Goal: Task Accomplishment & Management: Complete application form

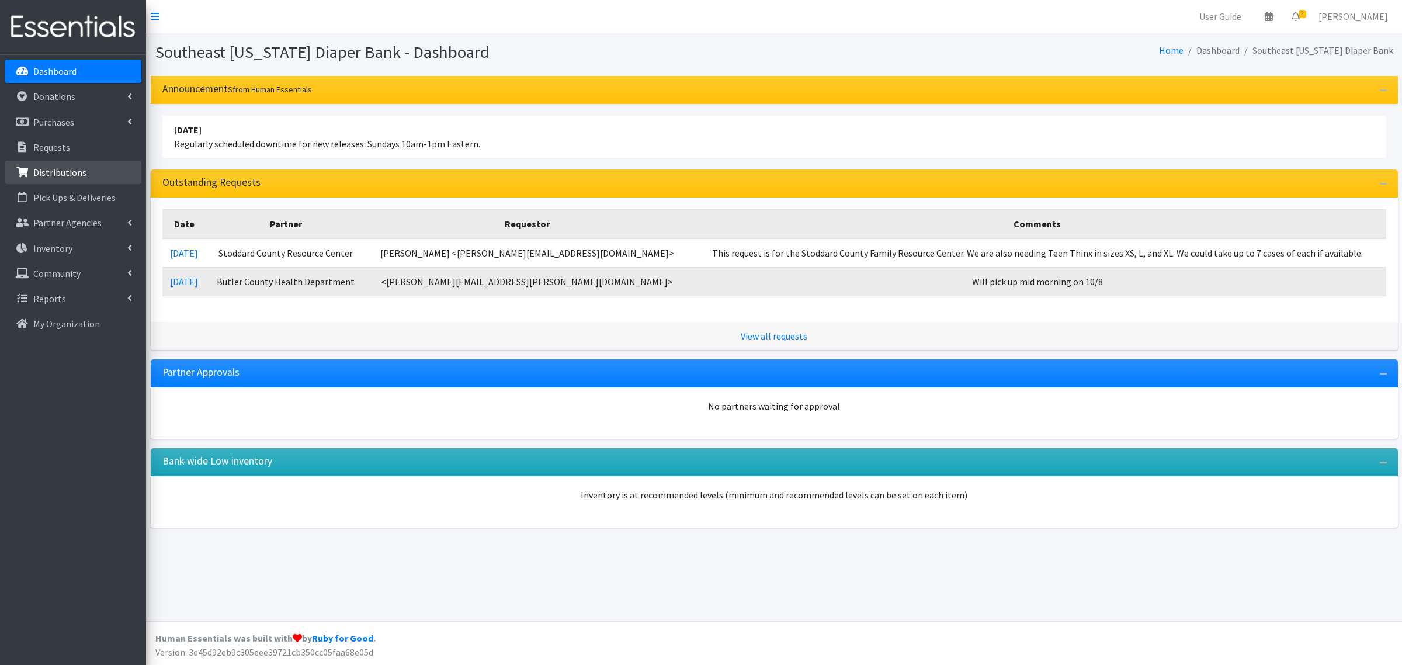
click at [81, 168] on p "Distributions" at bounding box center [59, 172] width 53 height 12
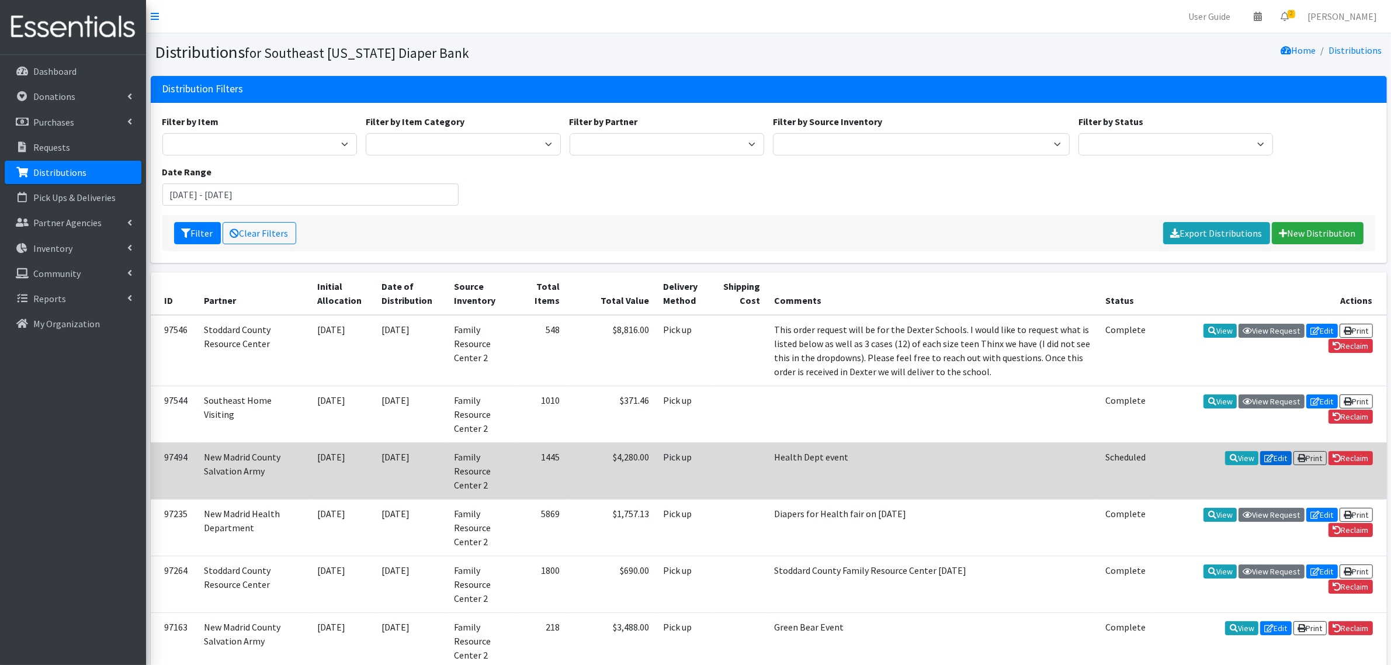
click at [1266, 453] on link "Edit" at bounding box center [1276, 458] width 32 height 14
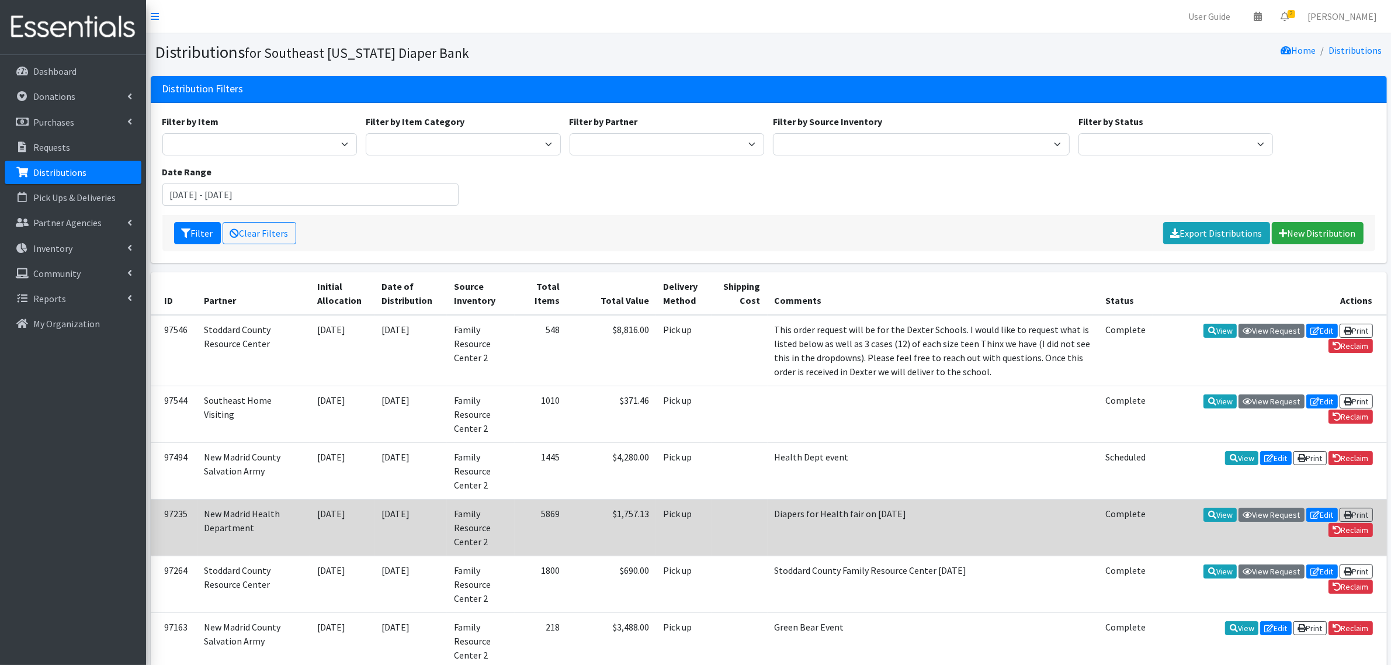
click at [922, 510] on td "Diapers for Health fair on [DATE]" at bounding box center [932, 527] width 331 height 57
click at [1212, 515] on link "View" at bounding box center [1219, 515] width 33 height 14
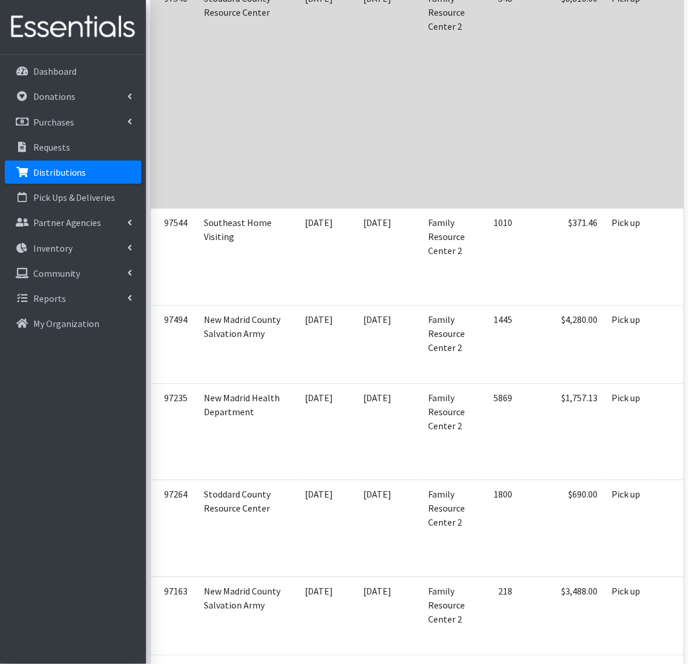
scroll to position [584, 0]
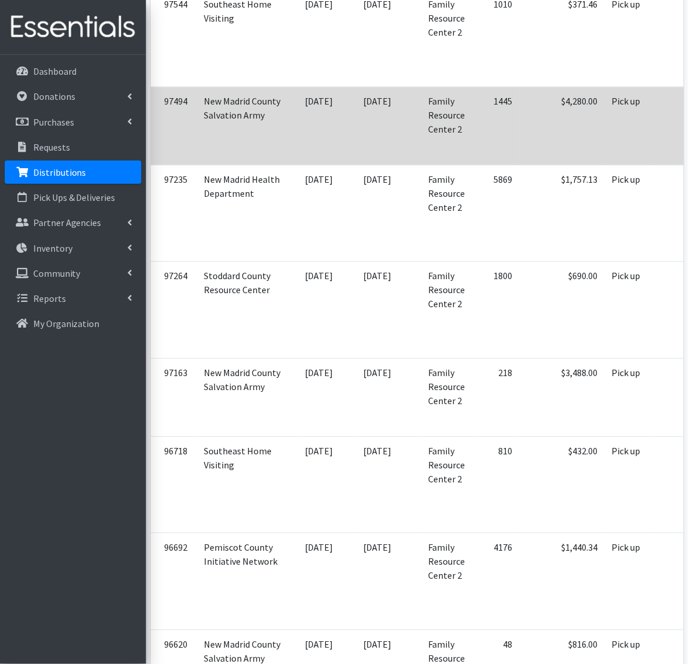
click at [654, 165] on td at bounding box center [679, 125] width 51 height 78
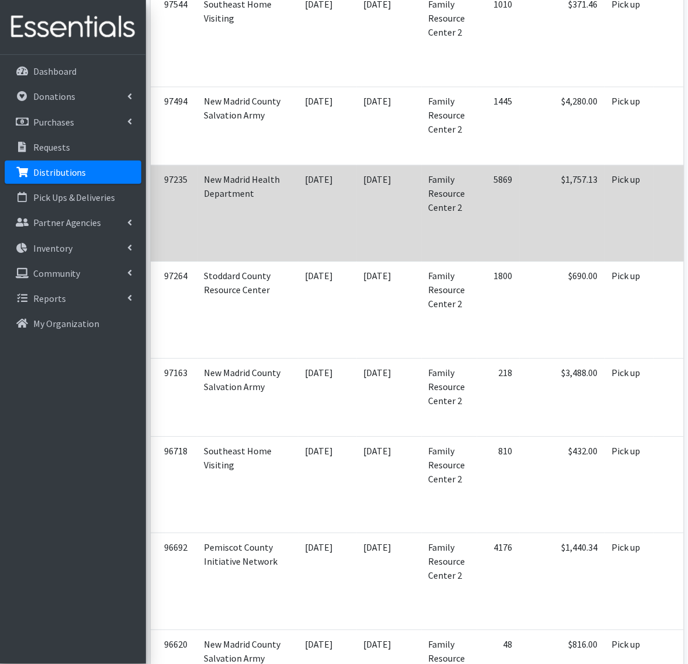
click at [520, 261] on td "$1,757.13" at bounding box center [562, 213] width 85 height 96
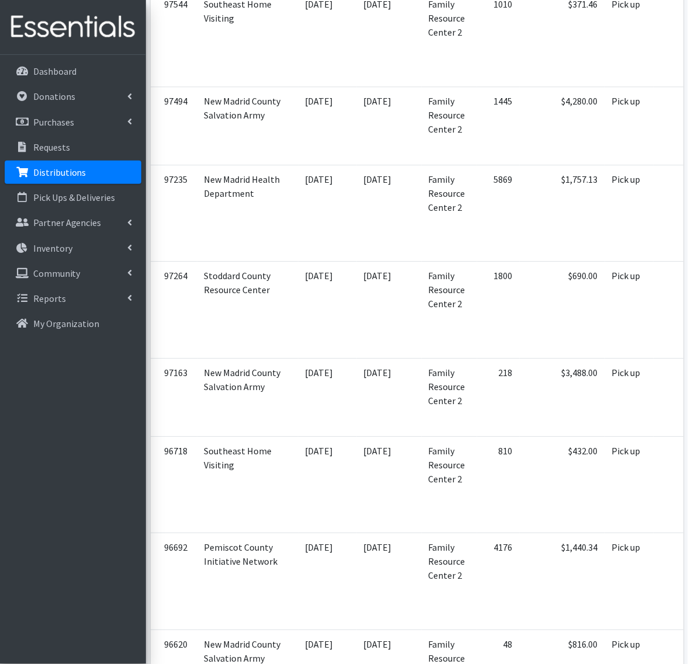
drag, startPoint x: 638, startPoint y: 409, endPoint x: 664, endPoint y: 401, distance: 27.5
drag, startPoint x: 663, startPoint y: 401, endPoint x: 689, endPoint y: 397, distance: 26.5
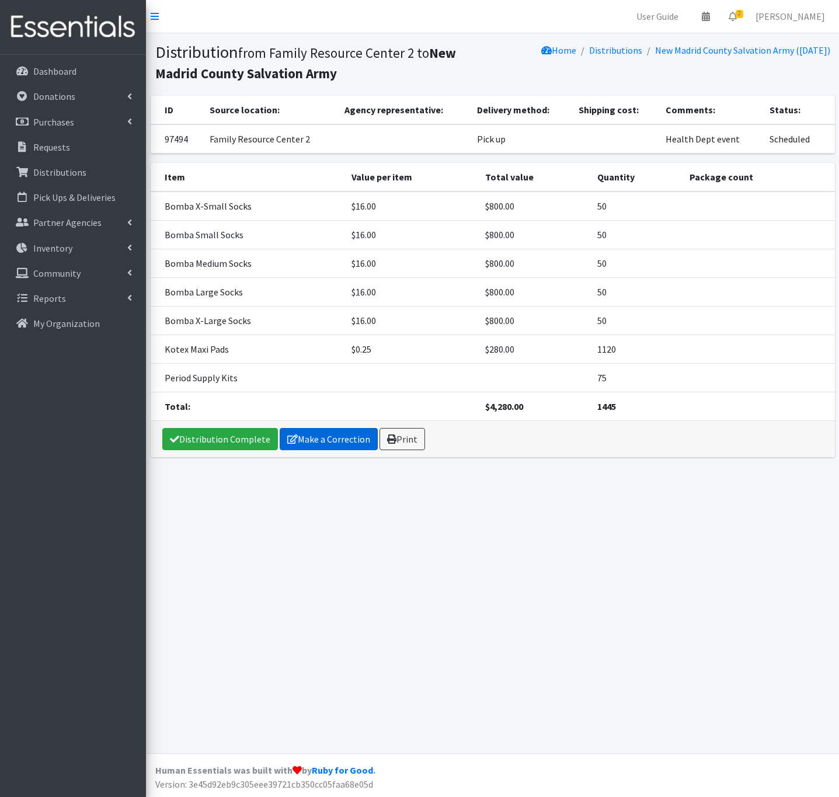
click at [316, 440] on link "Make a Correction" at bounding box center [329, 439] width 98 height 22
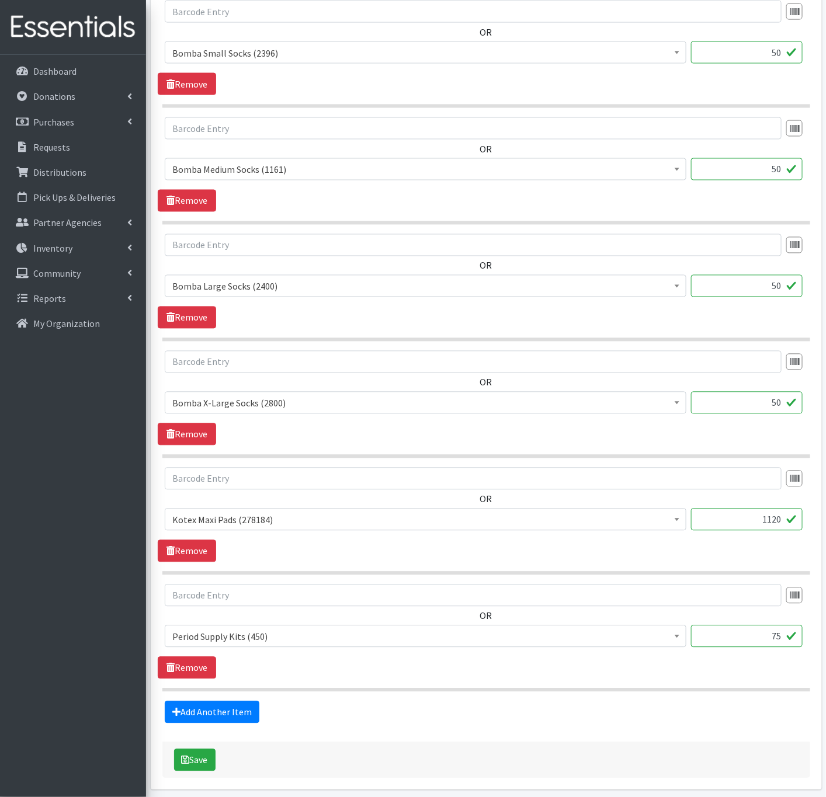
scroll to position [703, 0]
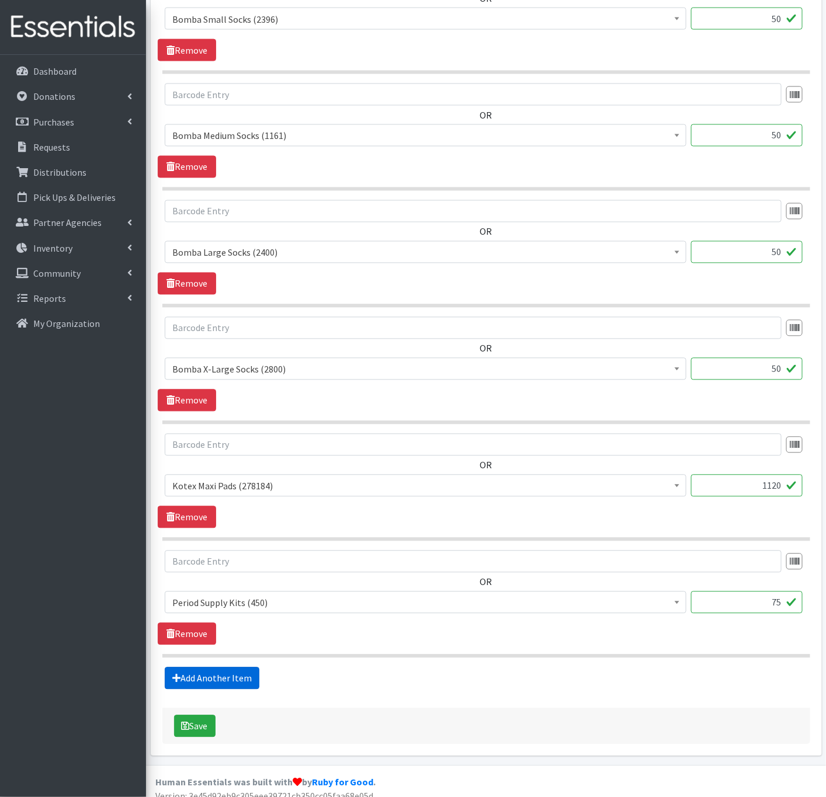
click at [209, 668] on link "Add Another Item" at bounding box center [212, 679] width 95 height 22
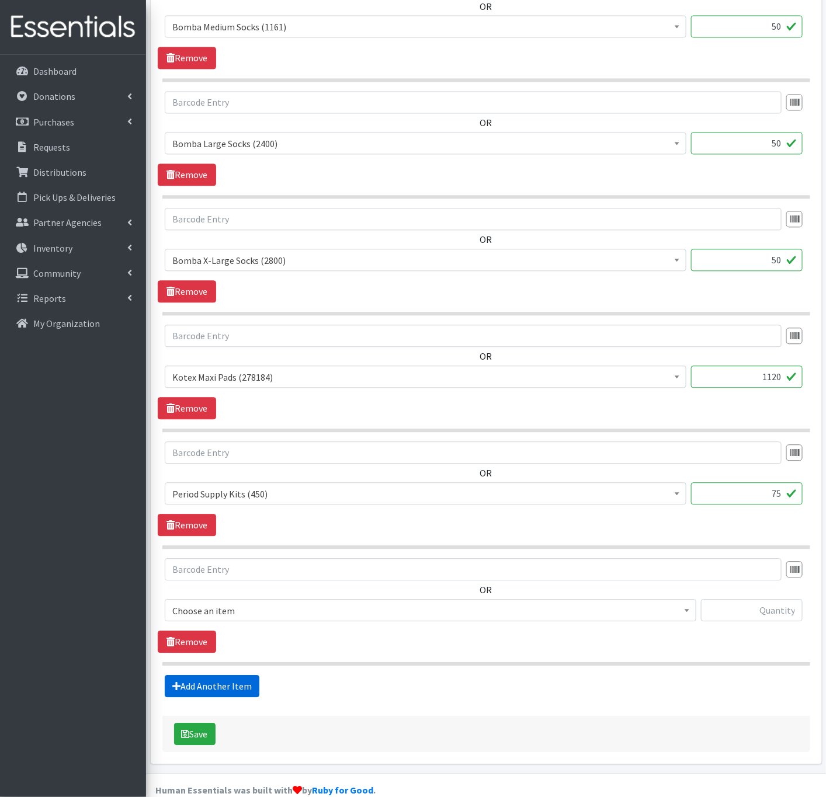
scroll to position [821, 0]
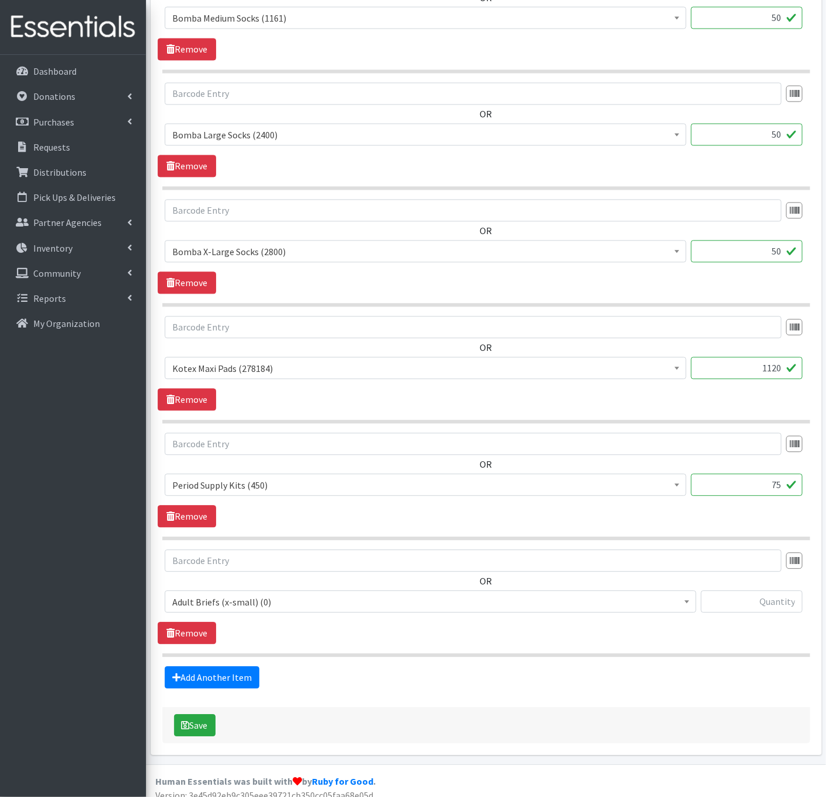
click at [212, 595] on span "Adult Briefs (x-small) (0)" at bounding box center [430, 603] width 516 height 16
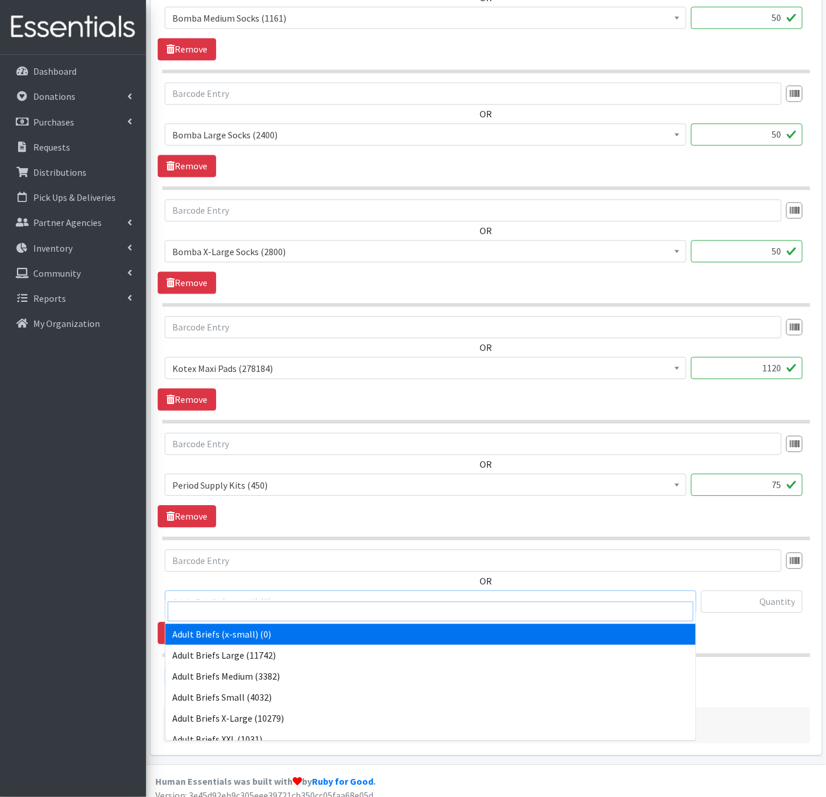
click at [214, 610] on input "search" at bounding box center [431, 612] width 526 height 20
type input "th"
select select "14418"
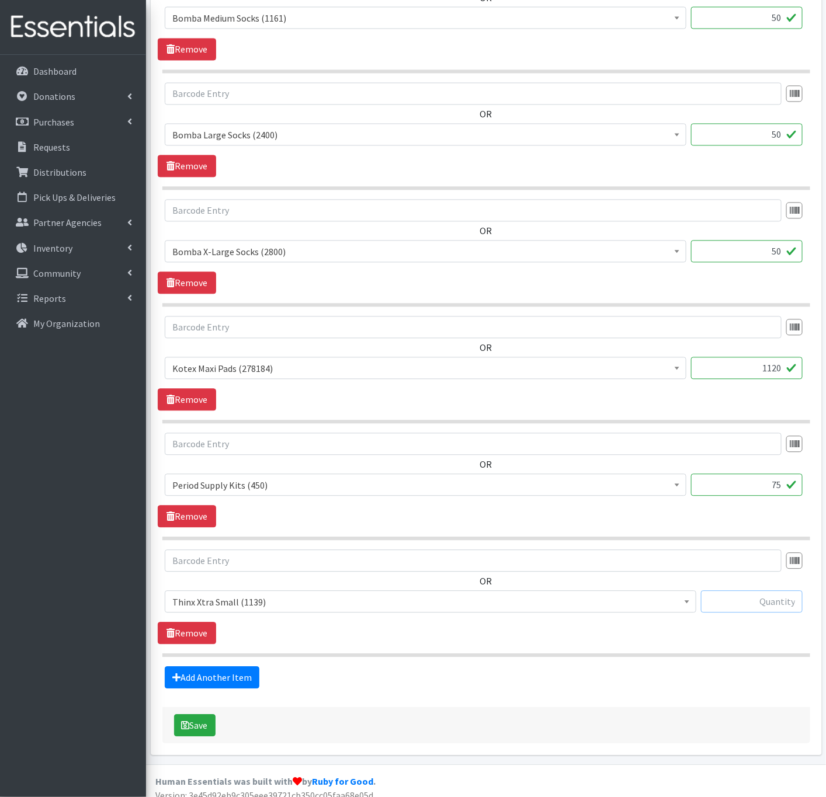
click at [745, 593] on input "text" at bounding box center [752, 602] width 102 height 22
type input "7"
click at [187, 667] on link "Add Another Item" at bounding box center [212, 678] width 95 height 22
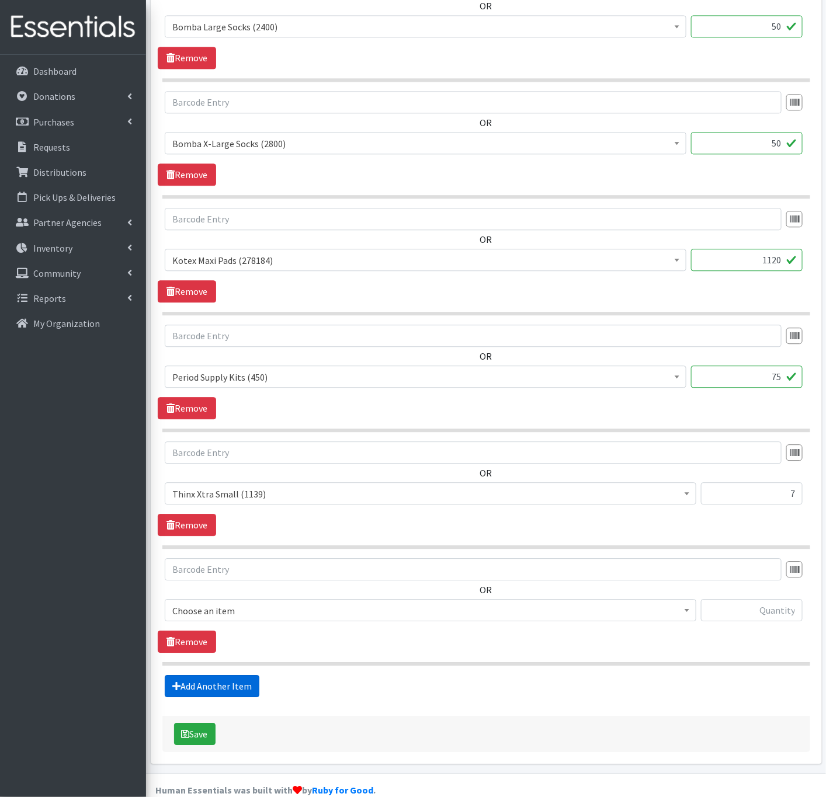
scroll to position [938, 0]
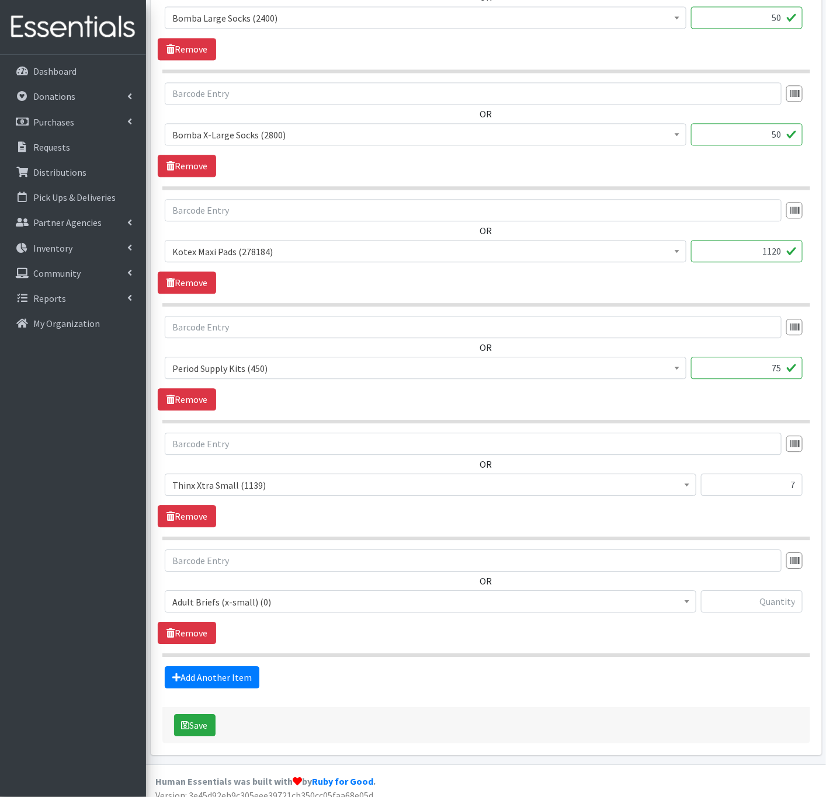
click at [212, 594] on span "Adult Briefs (x-small) (0)" at bounding box center [430, 602] width 516 height 16
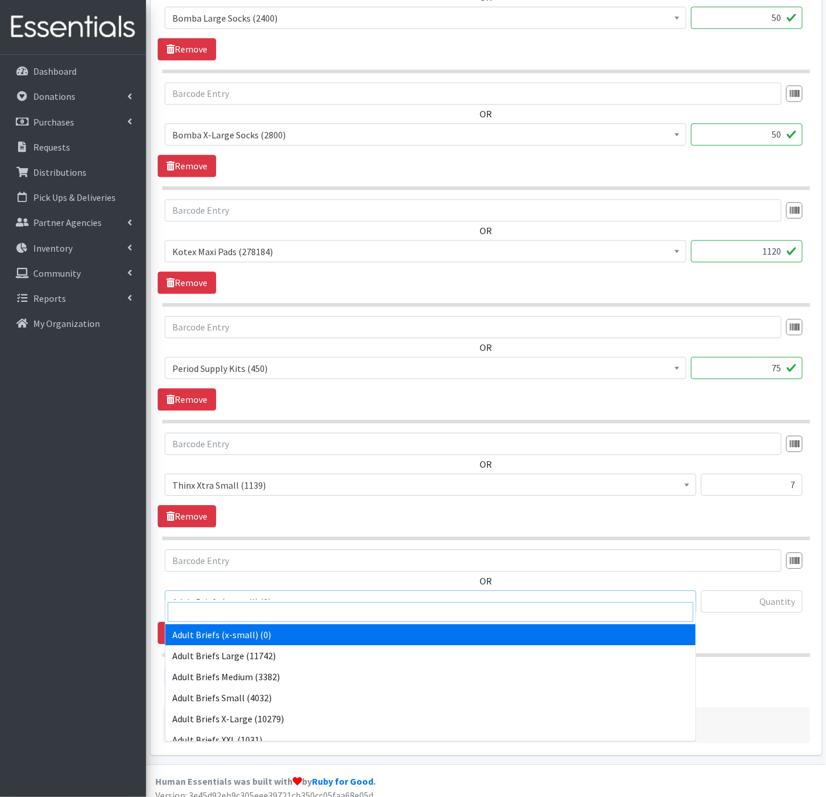
click at [200, 606] on input "search" at bounding box center [431, 612] width 526 height 20
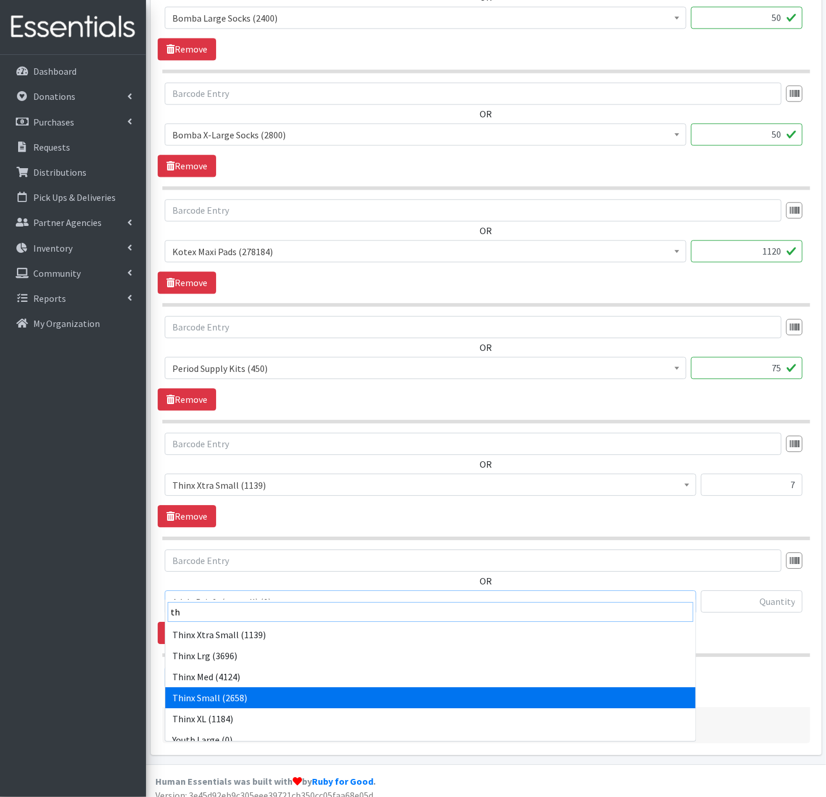
type input "th"
select select "14417"
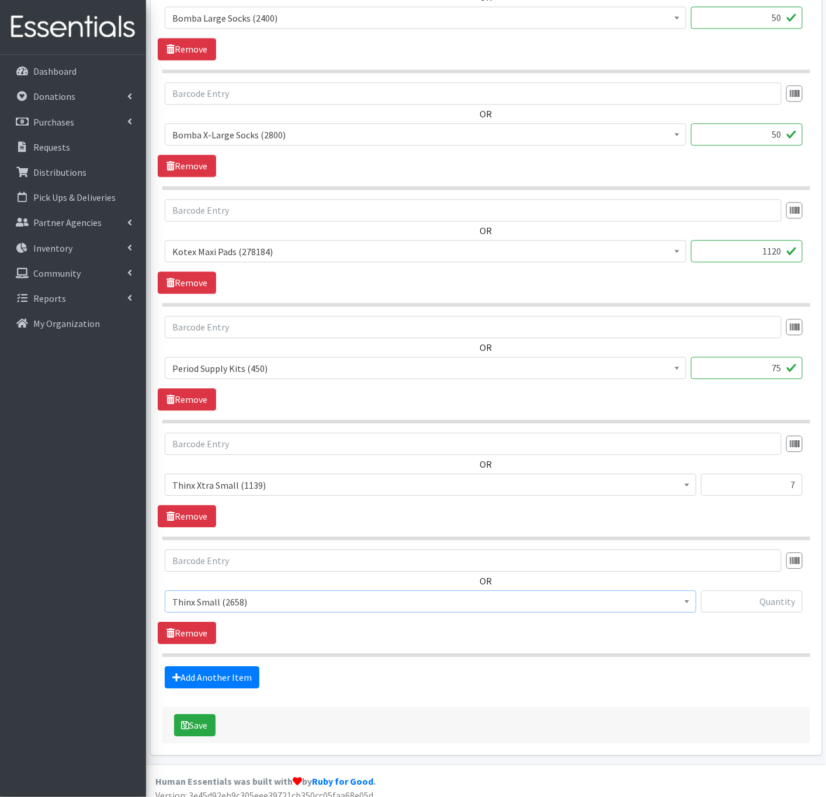
click at [747, 603] on div at bounding box center [752, 606] width 102 height 32
click at [752, 594] on input "text" at bounding box center [752, 601] width 102 height 22
type input "3"
click at [202, 666] on link "Add Another Item" at bounding box center [212, 677] width 95 height 22
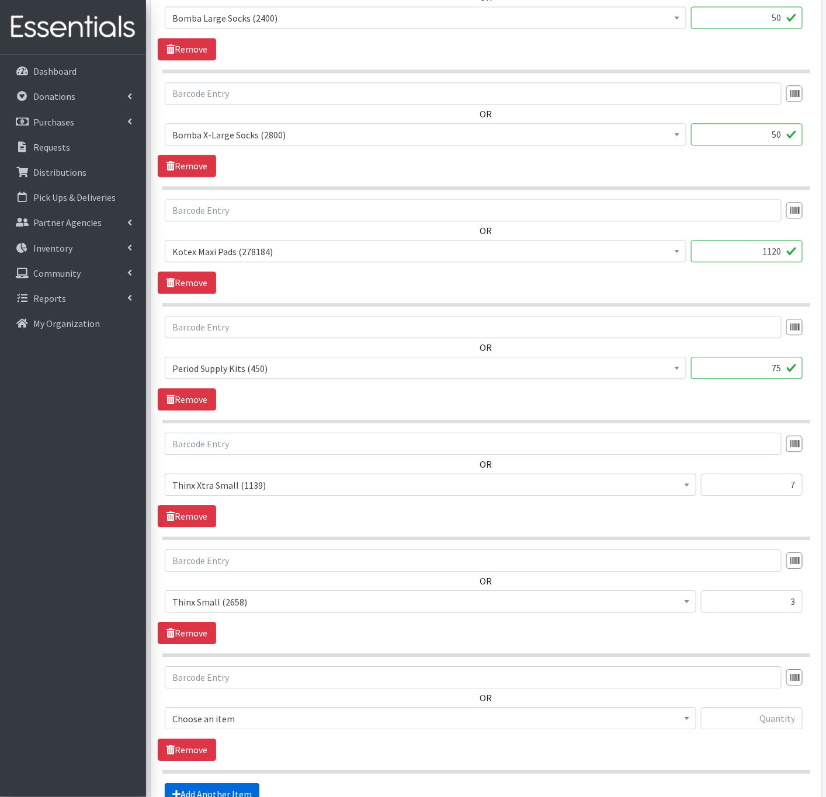
scroll to position [1055, 0]
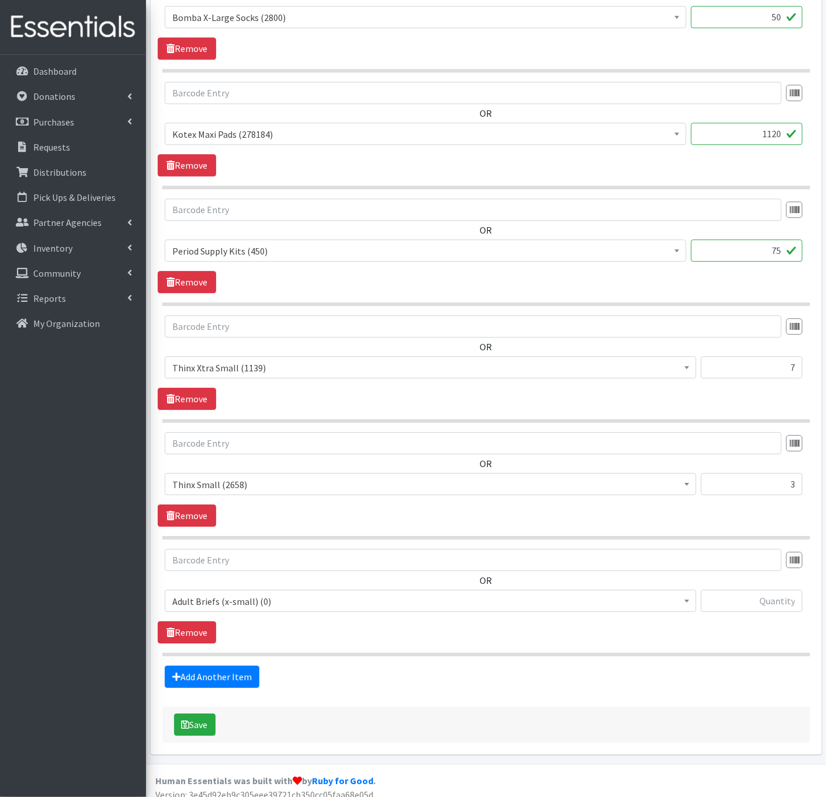
click at [248, 595] on span "Adult Briefs (x-small) (0)" at bounding box center [430, 601] width 516 height 16
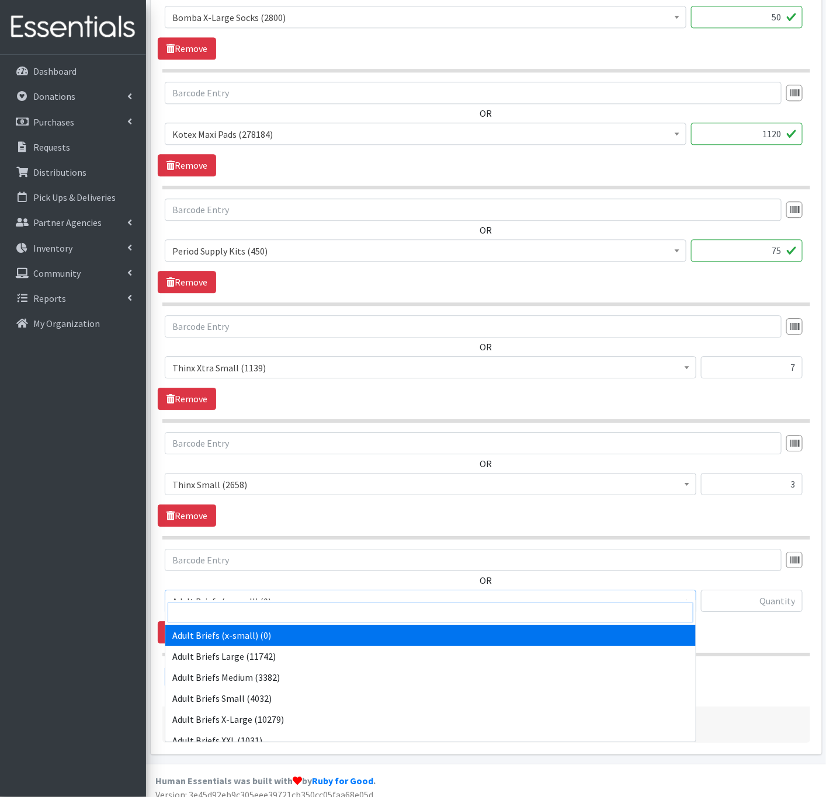
click at [241, 616] on input "search" at bounding box center [431, 613] width 526 height 20
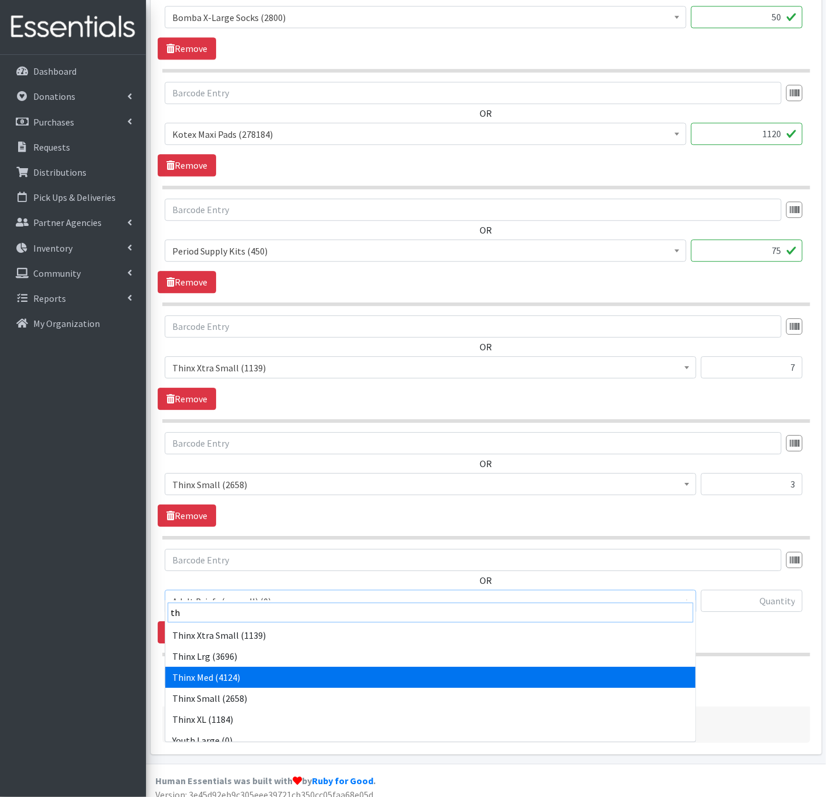
type input "th"
select select "14416"
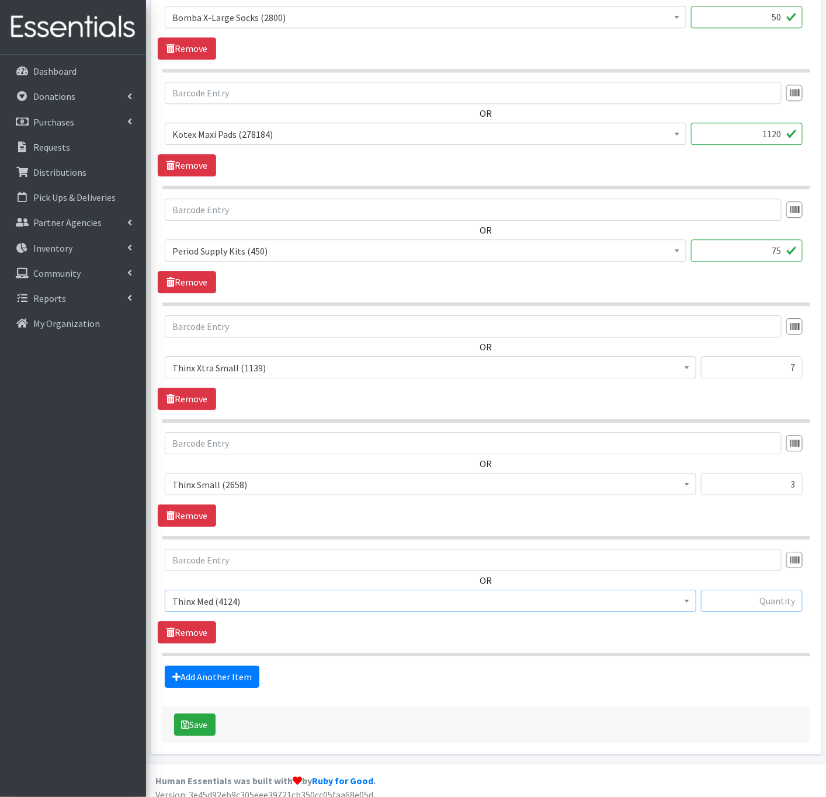
drag, startPoint x: 753, startPoint y: 592, endPoint x: 749, endPoint y: 596, distance: 6.2
click at [752, 596] on input "text" at bounding box center [752, 601] width 102 height 22
type input "12"
click at [200, 671] on link "Add Another Item" at bounding box center [212, 677] width 95 height 22
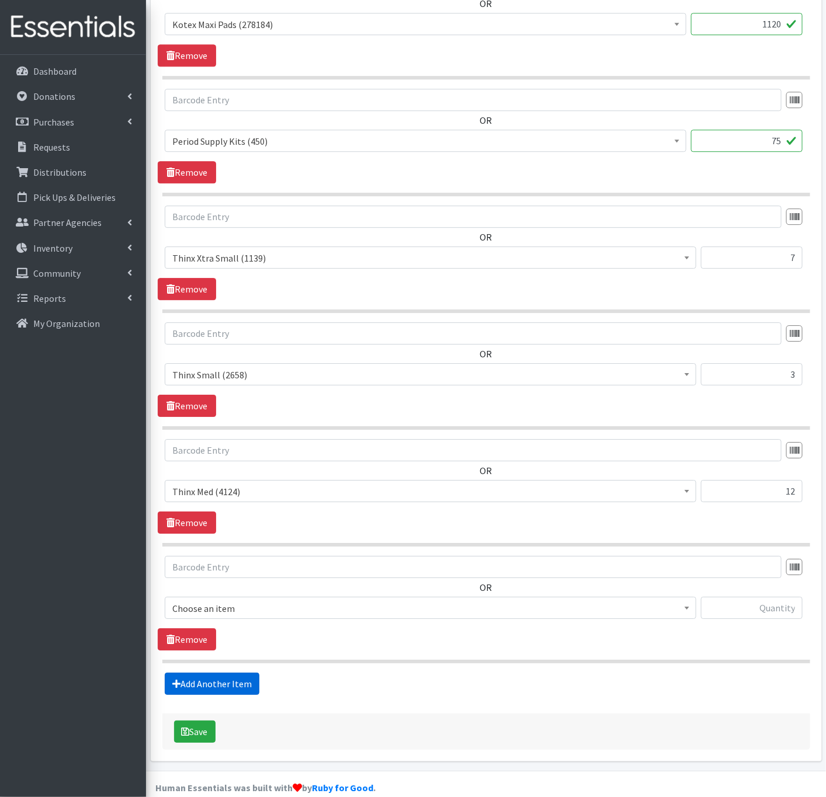
scroll to position [1174, 0]
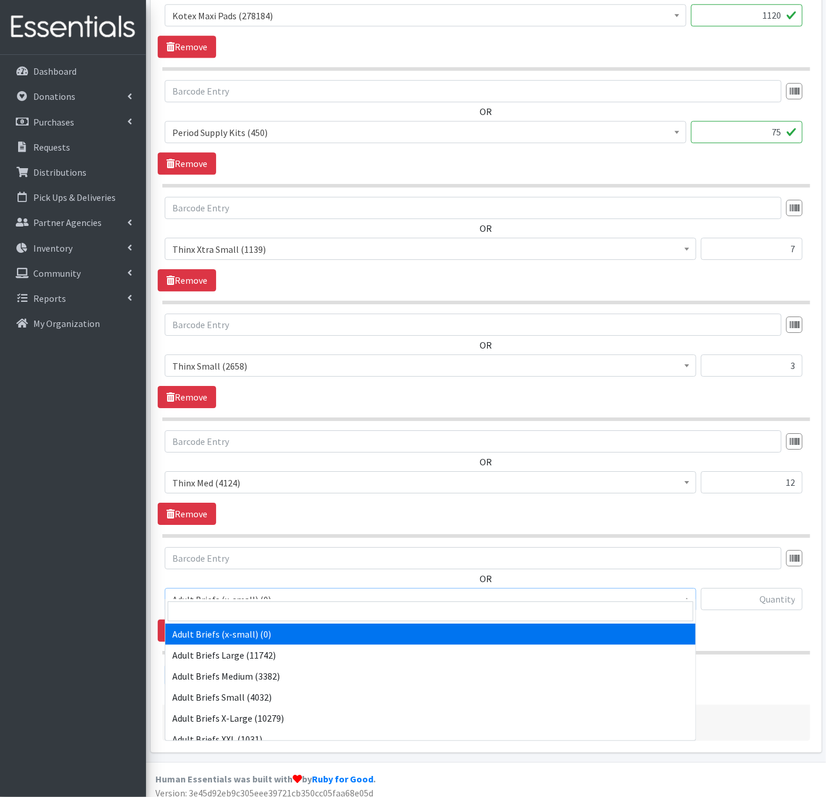
click at [221, 592] on span "Adult Briefs (x-small) (0)" at bounding box center [430, 600] width 516 height 16
click at [221, 611] on input "search" at bounding box center [431, 612] width 526 height 20
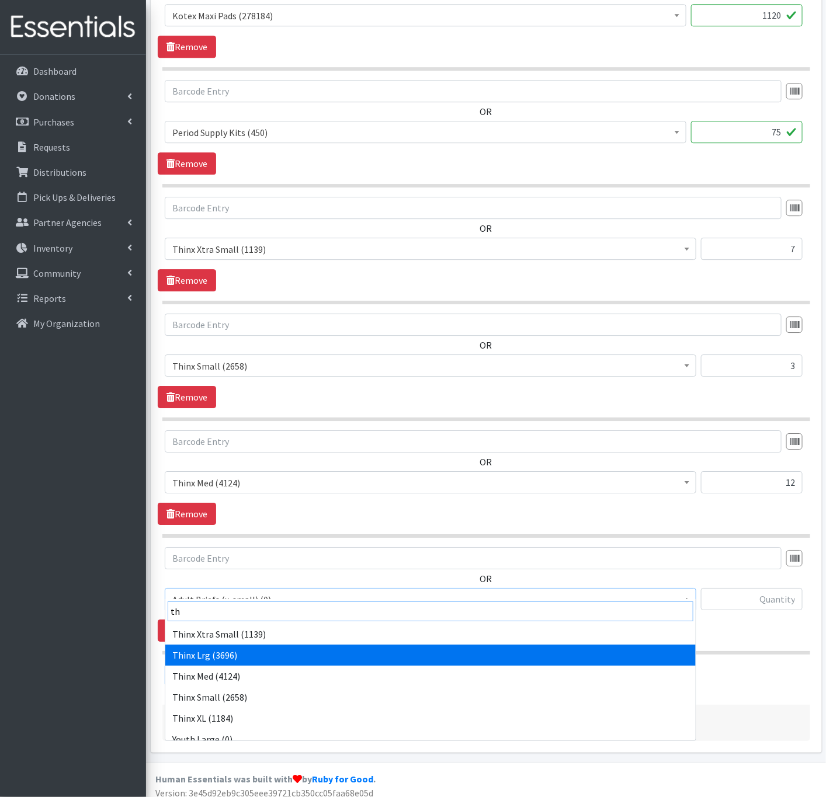
type input "th"
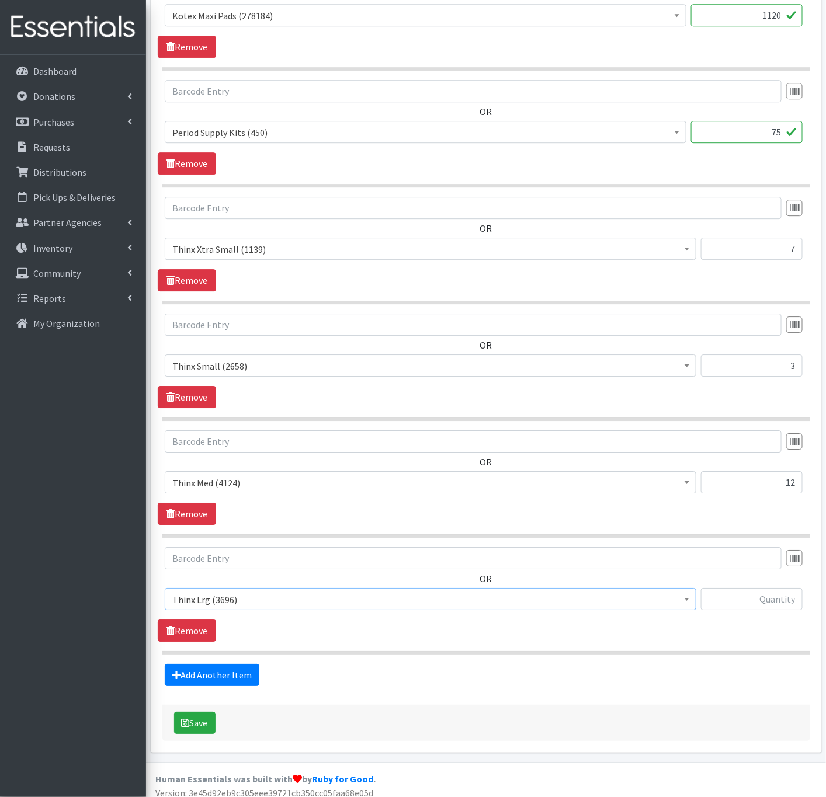
select select "14415"
click at [220, 664] on link "Add Another Item" at bounding box center [212, 675] width 95 height 22
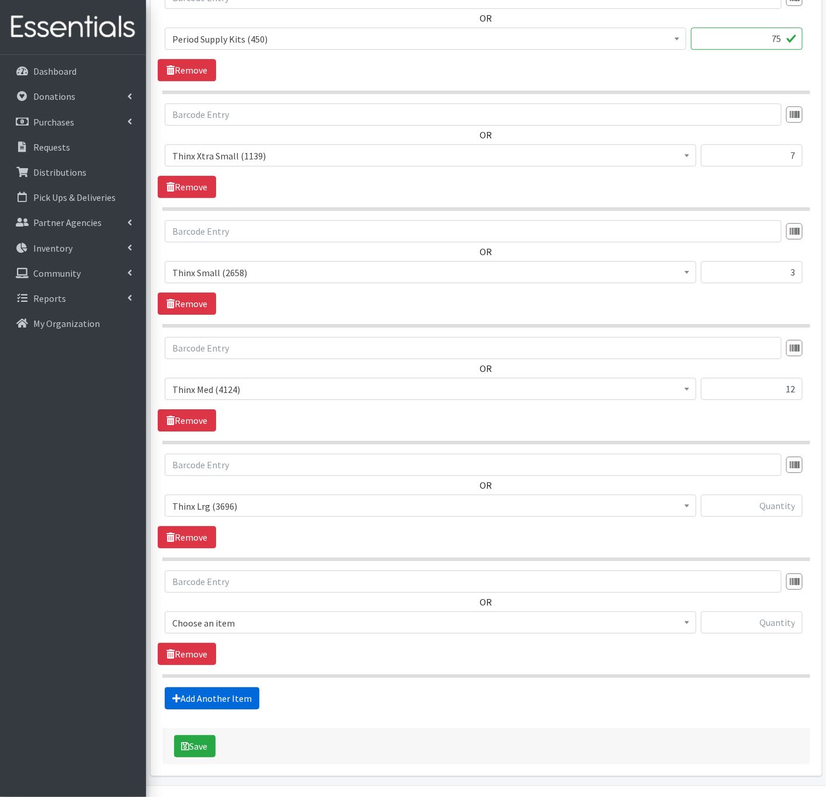
scroll to position [1291, 0]
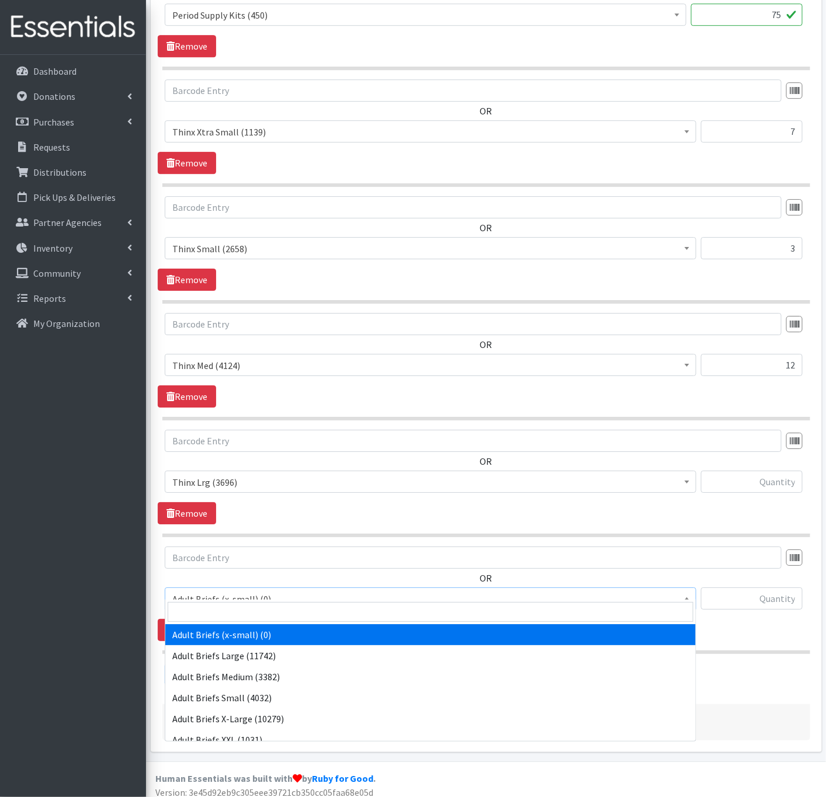
click at [213, 591] on span "Adult Briefs (x-small) (0)" at bounding box center [430, 599] width 516 height 16
click at [213, 607] on input "search" at bounding box center [431, 612] width 526 height 20
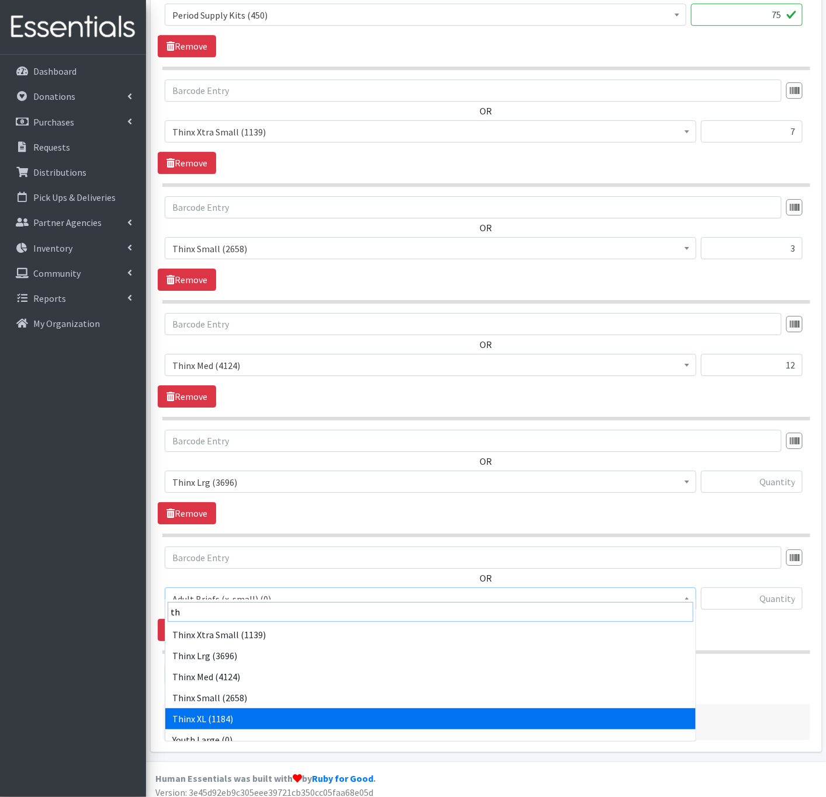
type input "th"
select select "14414"
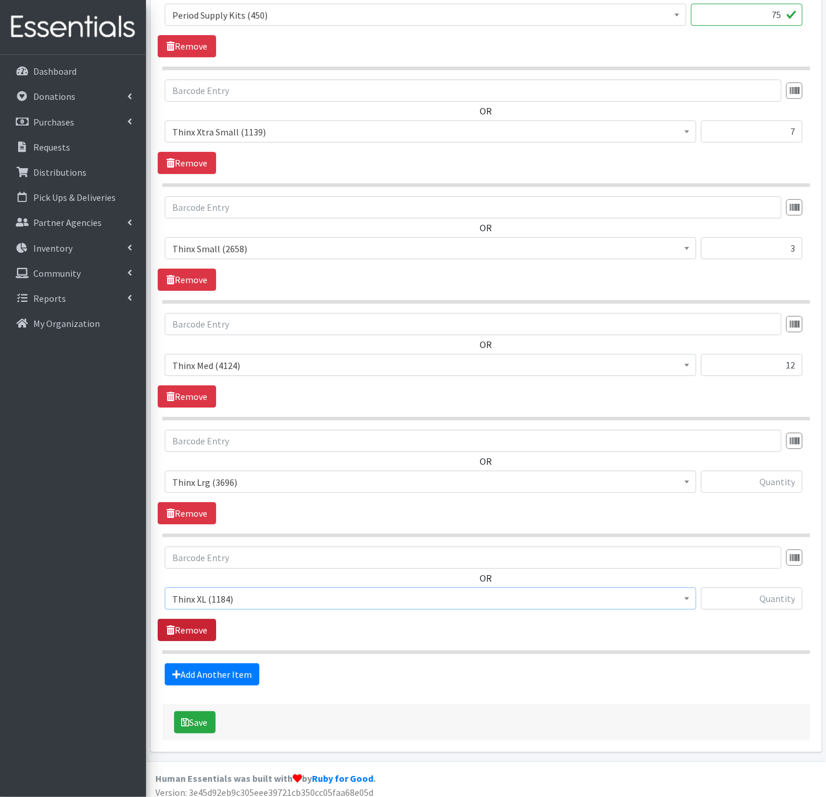
click at [196, 619] on link "Remove" at bounding box center [187, 630] width 58 height 22
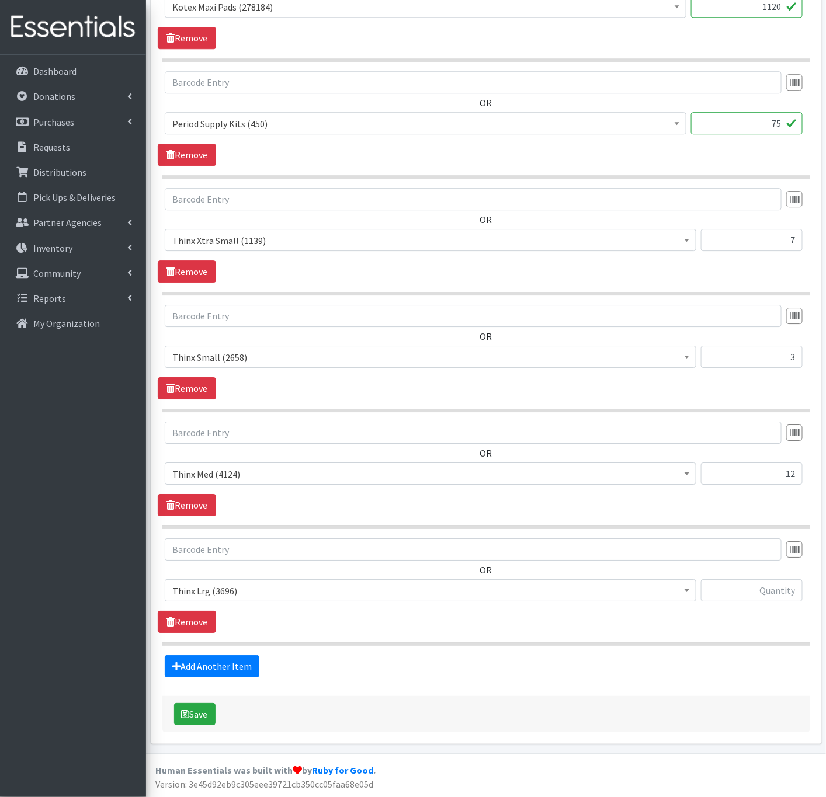
scroll to position [1174, 0]
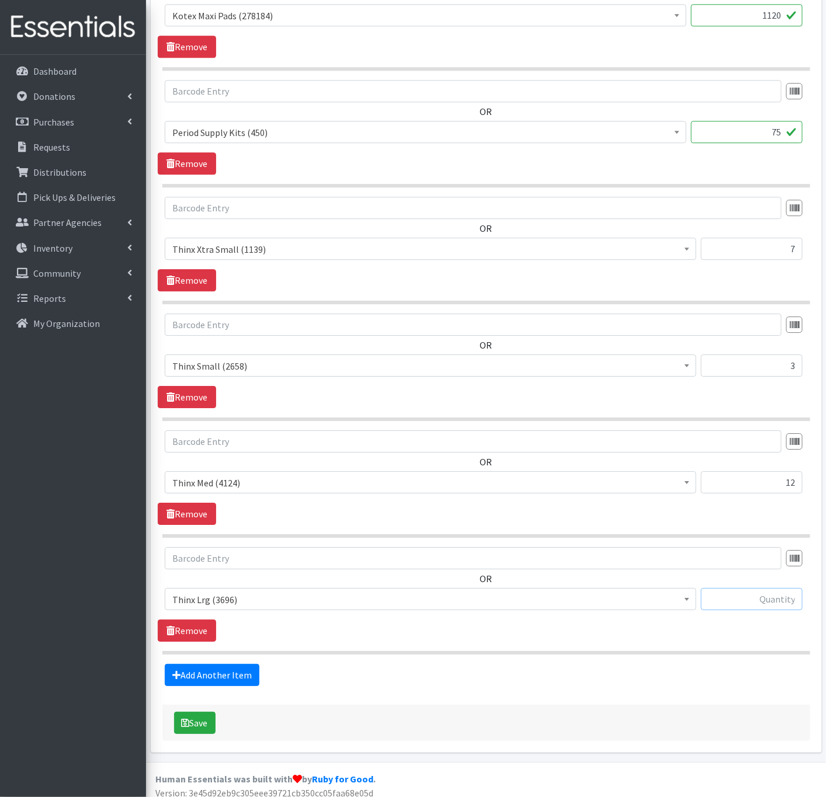
click at [780, 596] on input "text" at bounding box center [752, 599] width 102 height 22
type input "15"
click at [199, 712] on button "Save" at bounding box center [194, 723] width 41 height 22
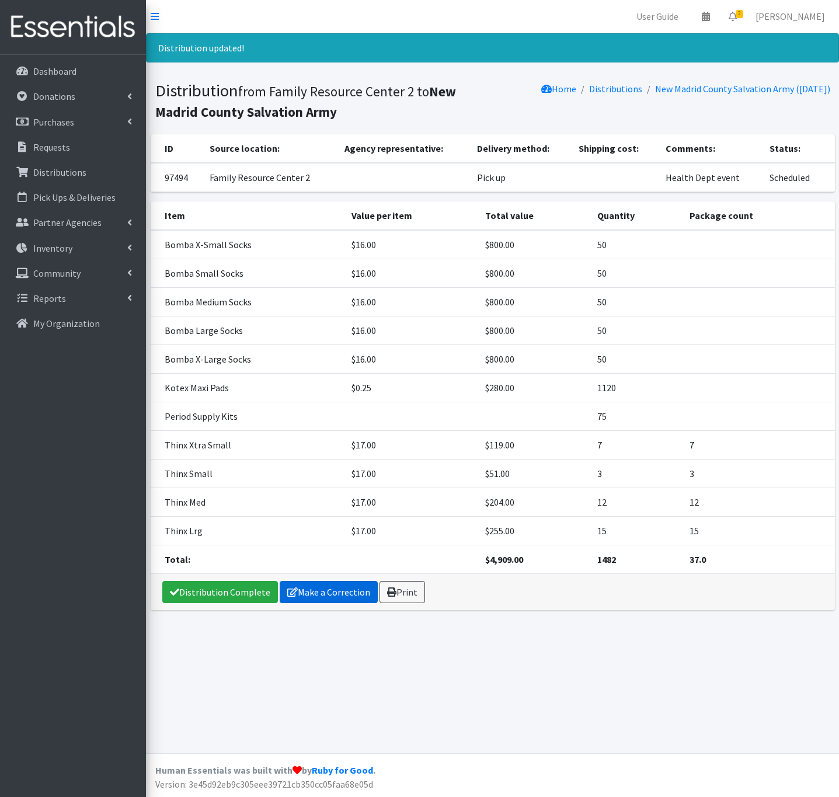
click at [319, 590] on link "Make a Correction" at bounding box center [329, 592] width 98 height 22
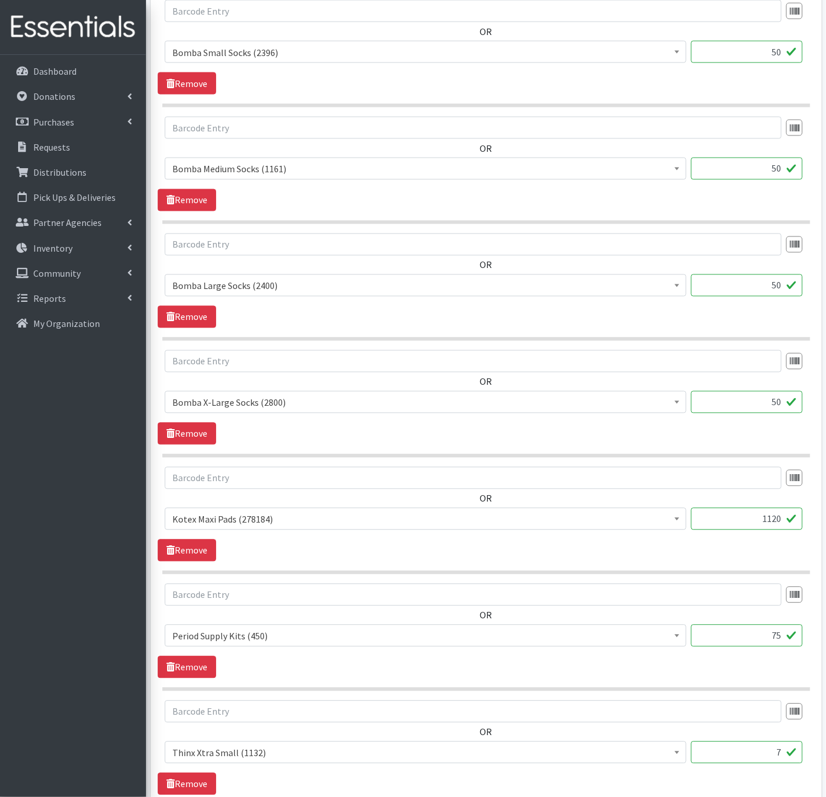
scroll to position [701, 0]
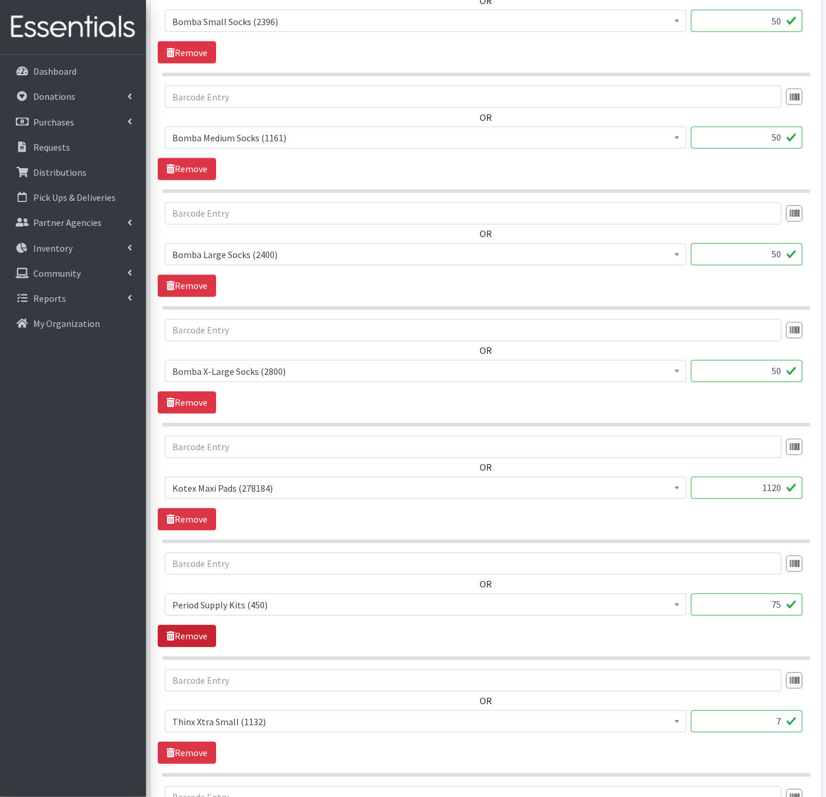
click at [207, 626] on link "Remove" at bounding box center [187, 637] width 58 height 22
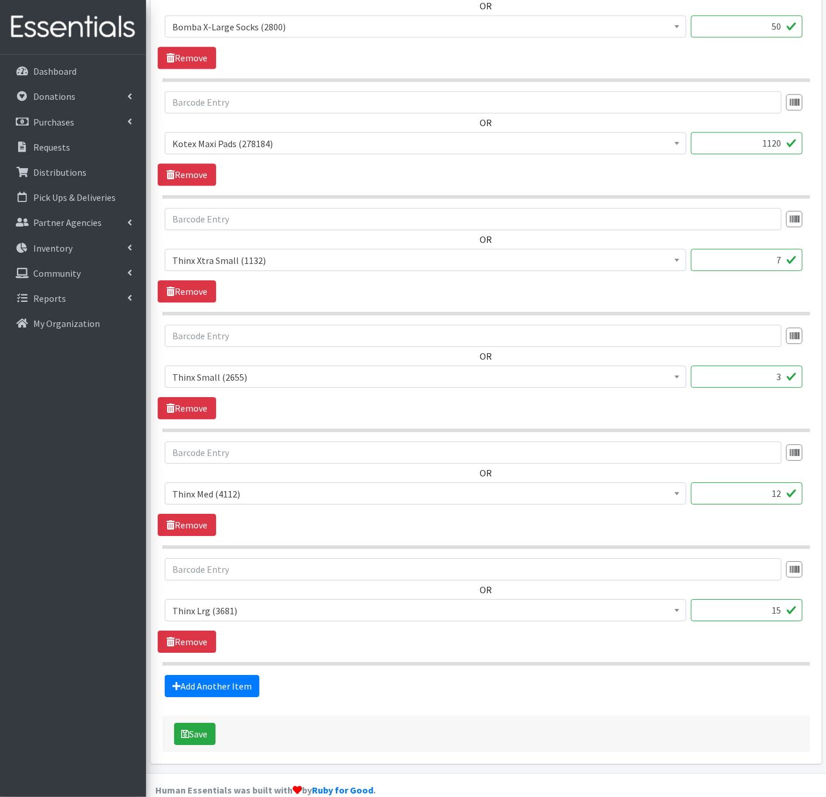
scroll to position [1055, 0]
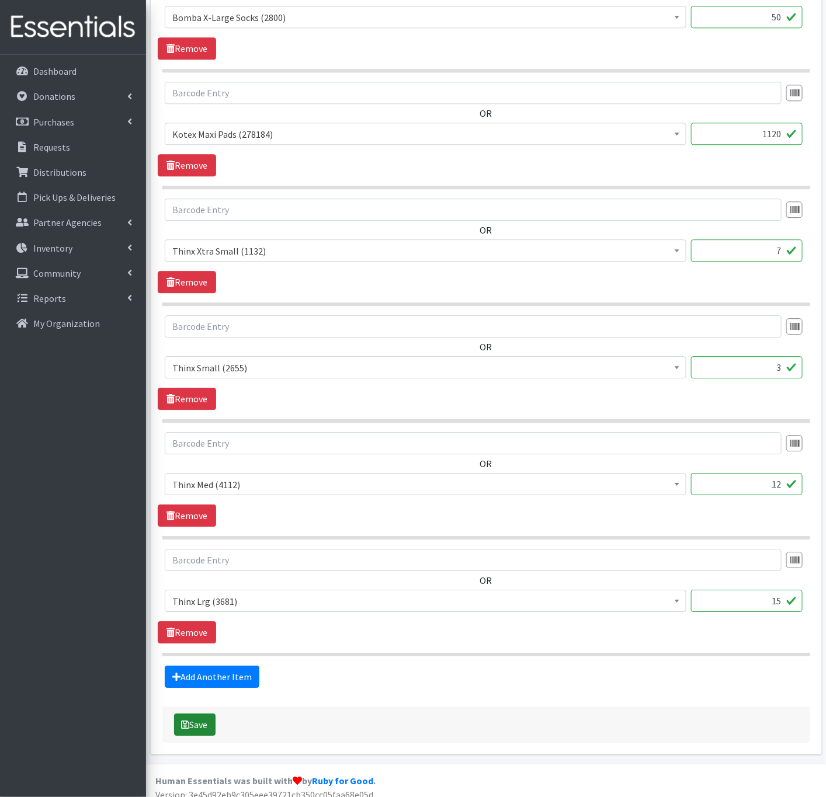
click at [198, 714] on button "Save" at bounding box center [194, 725] width 41 height 22
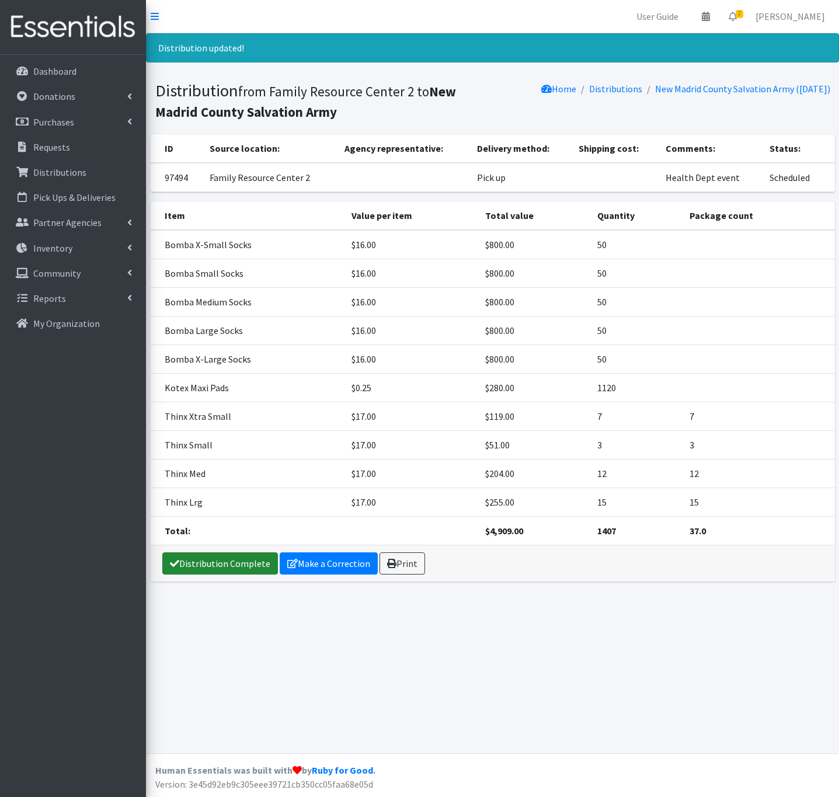
click at [233, 562] on link "Distribution Complete" at bounding box center [220, 563] width 116 height 22
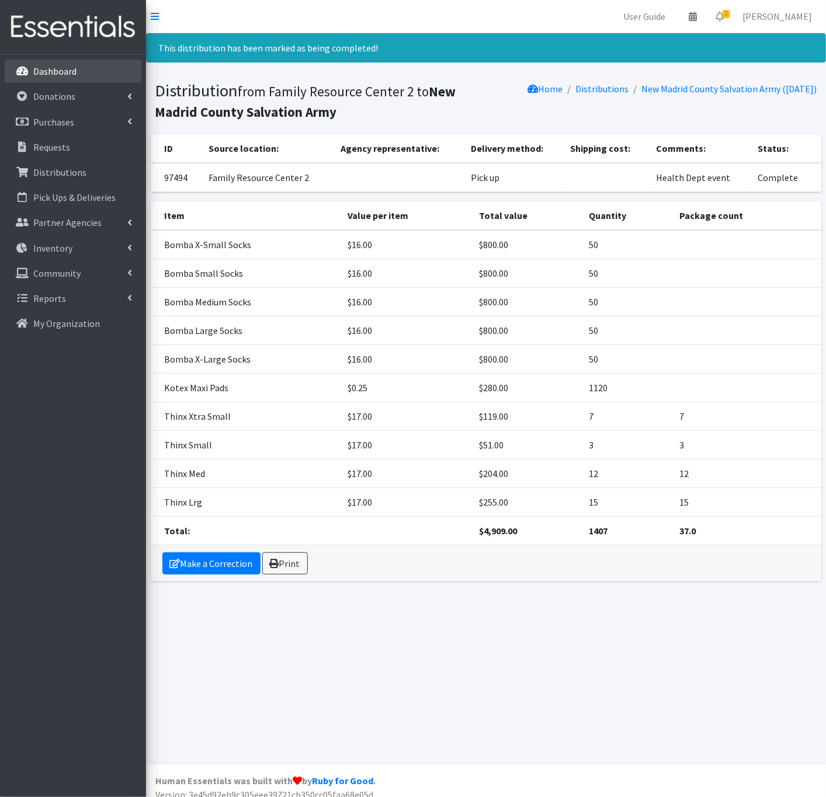
click at [23, 79] on link "Dashboard" at bounding box center [73, 71] width 137 height 23
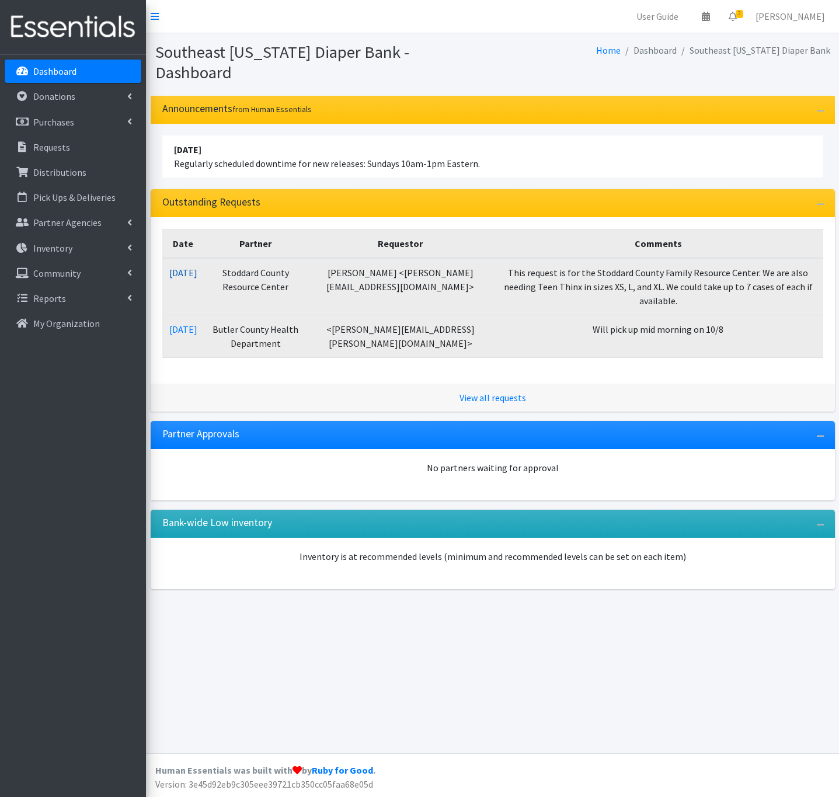
click at [196, 267] on link "[DATE]" at bounding box center [183, 273] width 28 height 12
